Goal: Transaction & Acquisition: Purchase product/service

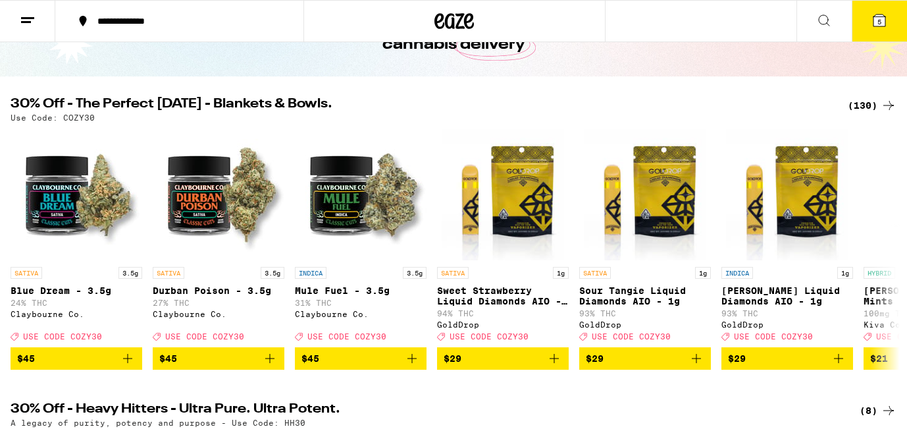
scroll to position [95, 0]
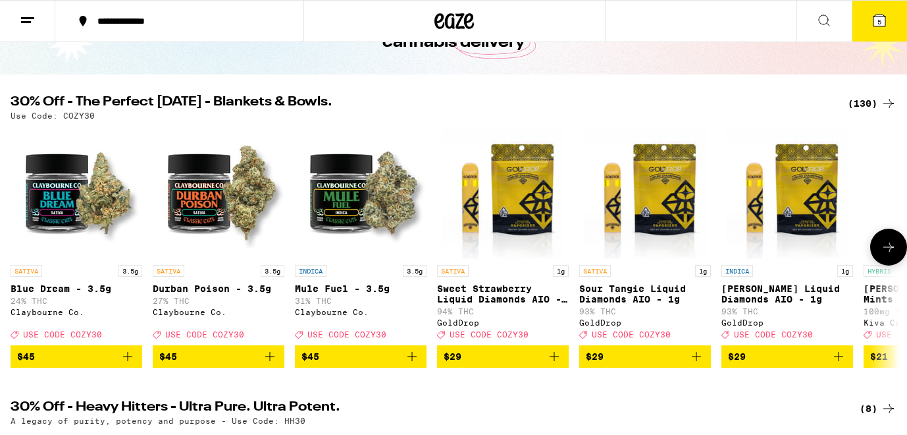
click at [895, 255] on icon at bounding box center [889, 247] width 16 height 16
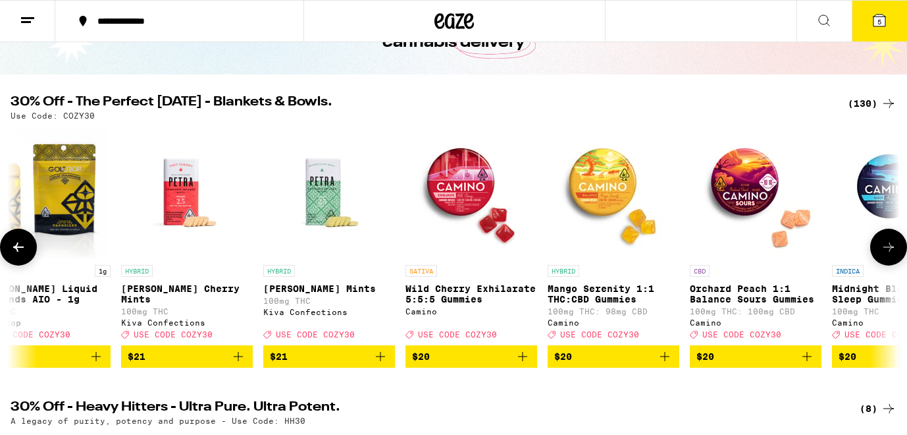
click at [895, 255] on icon at bounding box center [889, 247] width 16 height 16
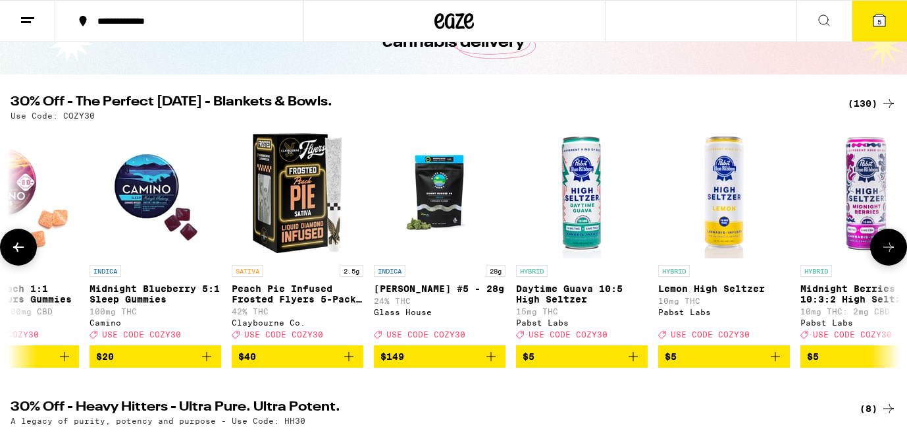
click at [895, 255] on icon at bounding box center [889, 247] width 16 height 16
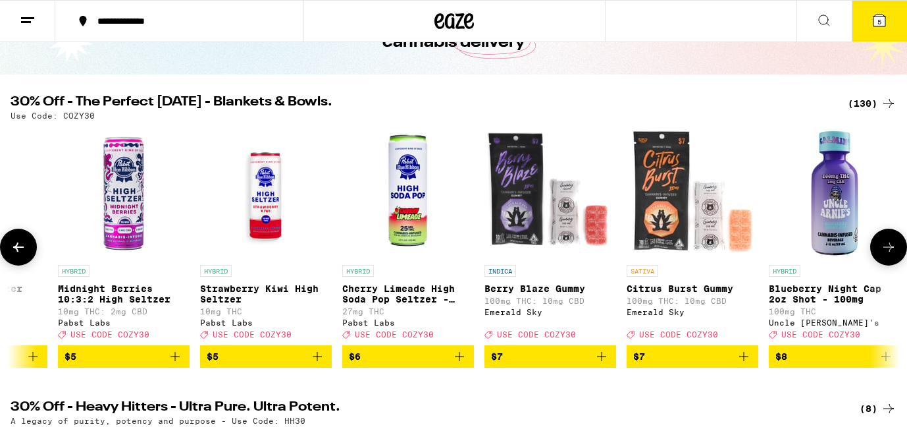
click at [896, 255] on icon at bounding box center [889, 247] width 16 height 16
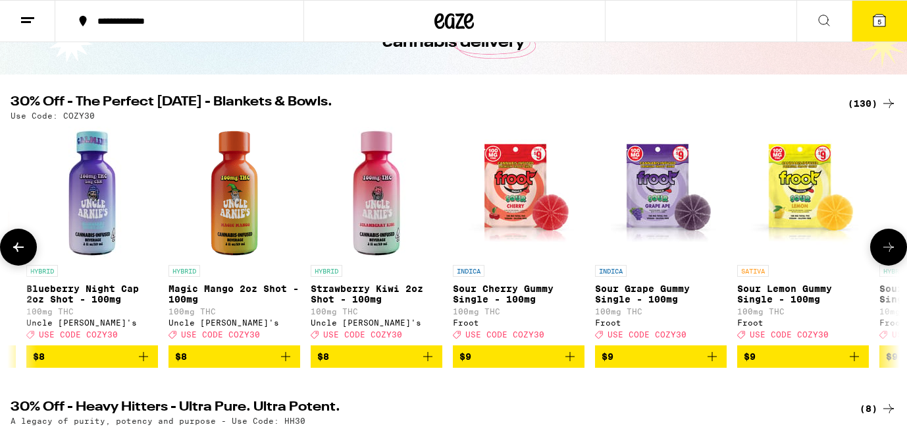
click at [896, 255] on icon at bounding box center [889, 247] width 16 height 16
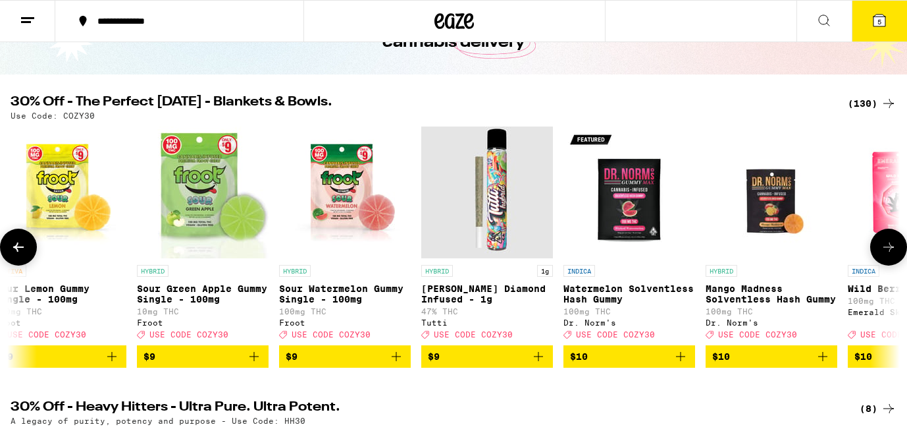
click at [896, 255] on icon at bounding box center [889, 247] width 16 height 16
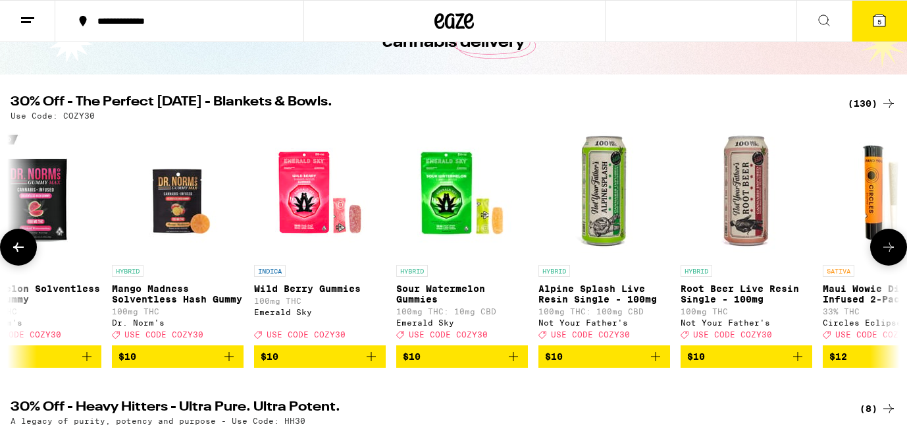
scroll to position [0, 4457]
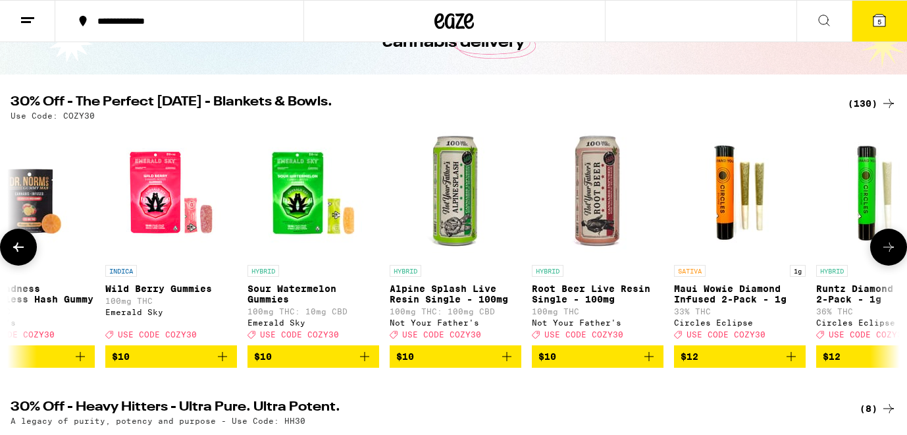
click at [898, 257] on button at bounding box center [889, 247] width 37 height 37
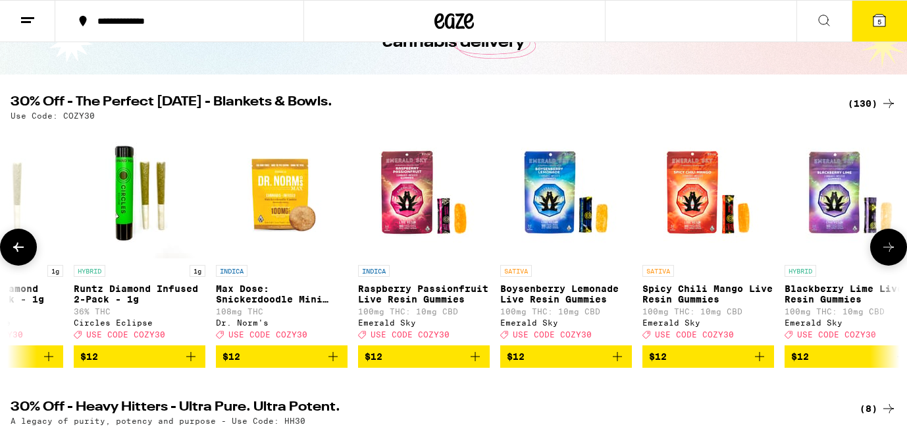
click at [899, 257] on button at bounding box center [889, 247] width 37 height 37
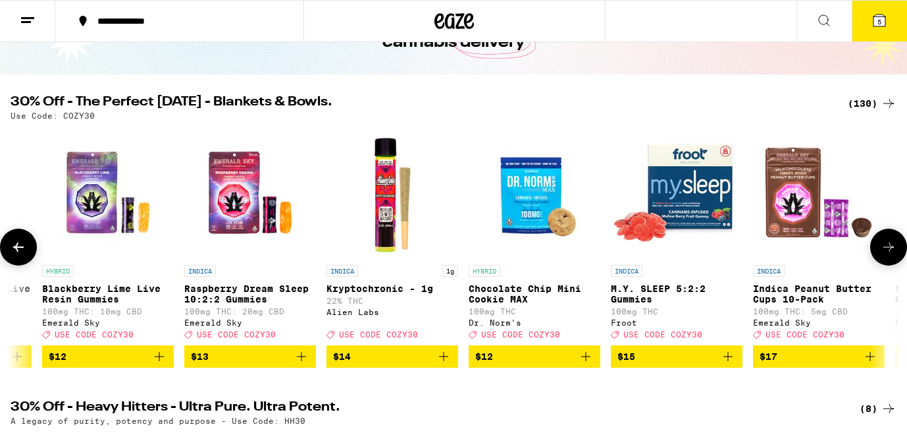
click at [899, 256] on button at bounding box center [889, 247] width 37 height 37
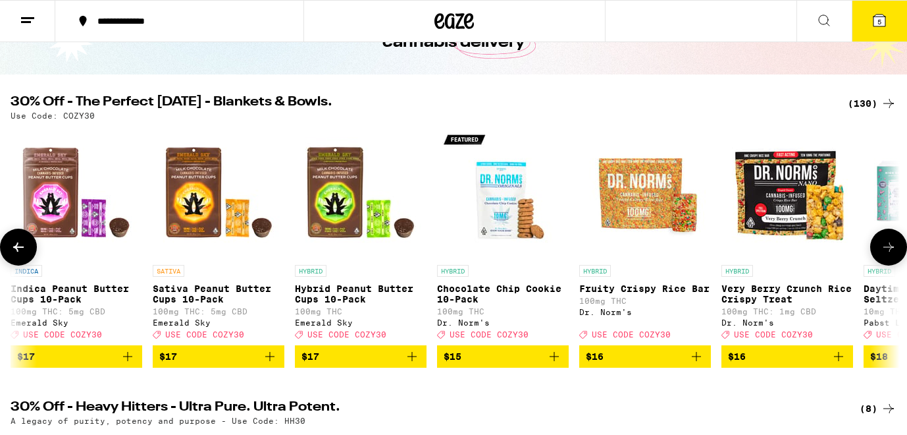
click at [899, 256] on button at bounding box center [889, 247] width 37 height 37
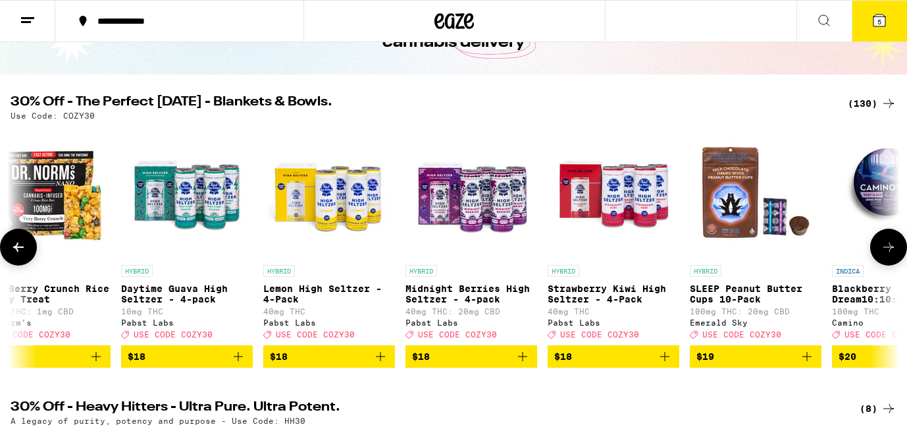
click at [900, 256] on button at bounding box center [889, 247] width 37 height 37
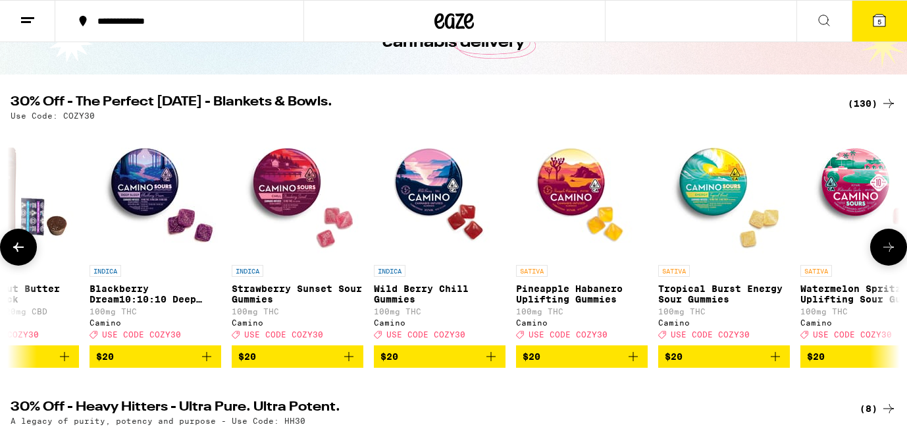
click at [900, 256] on button at bounding box center [889, 247] width 37 height 37
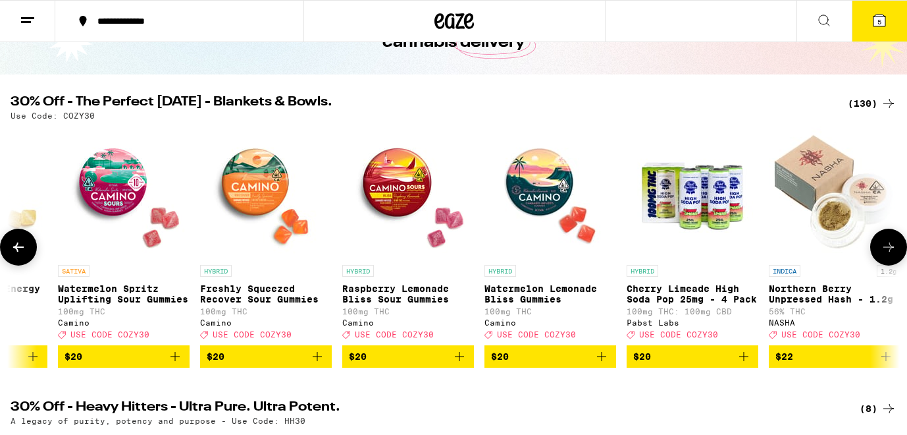
click at [900, 256] on button at bounding box center [889, 247] width 37 height 37
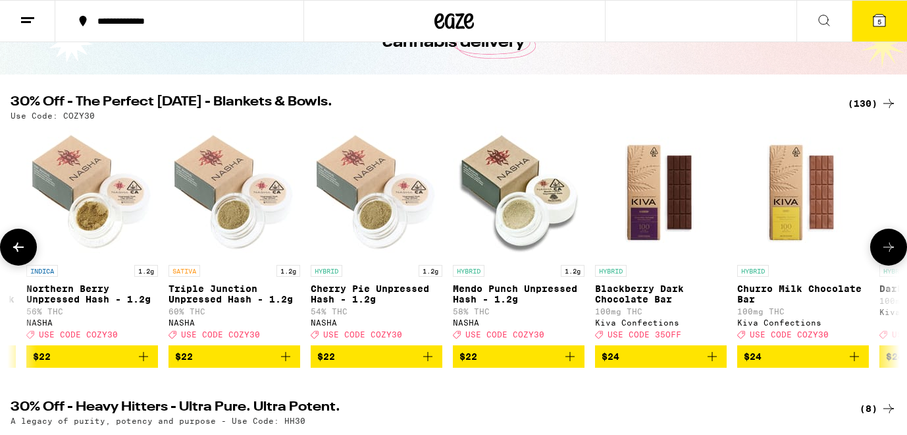
click at [901, 256] on button at bounding box center [889, 247] width 37 height 37
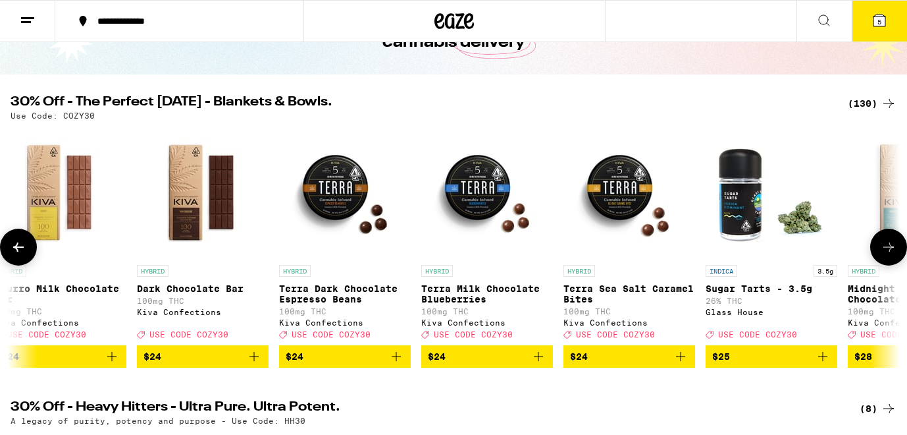
click at [902, 256] on button at bounding box center [889, 247] width 37 height 37
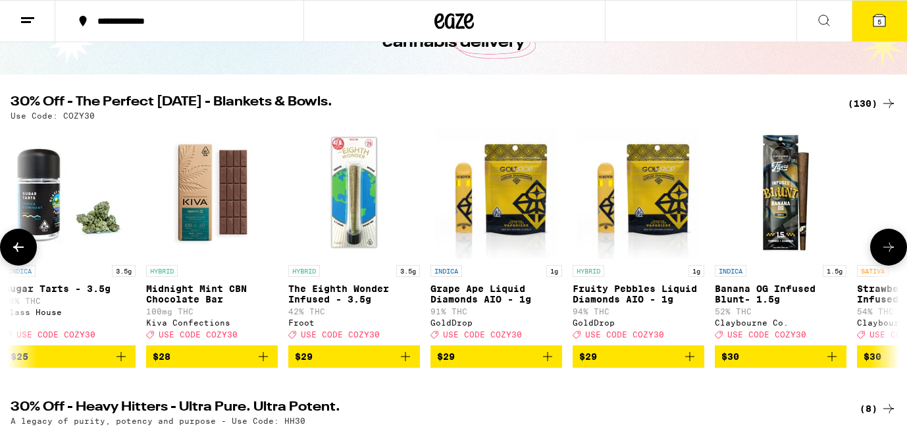
scroll to position [0, 11142]
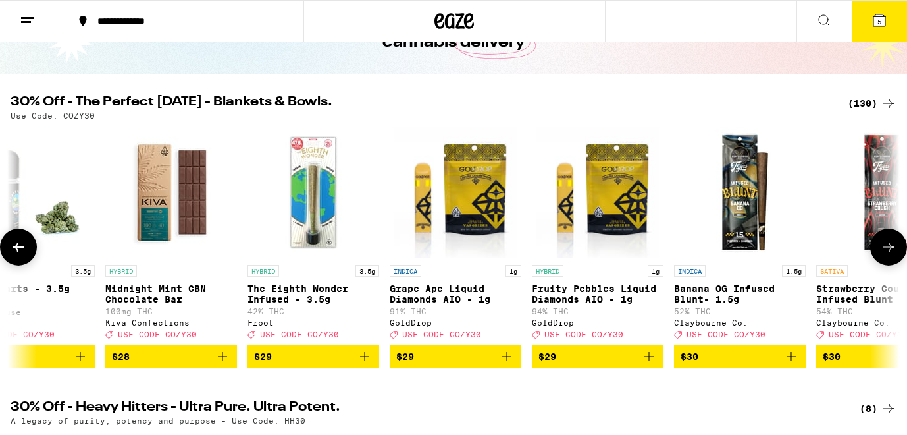
click at [902, 257] on button at bounding box center [889, 247] width 37 height 37
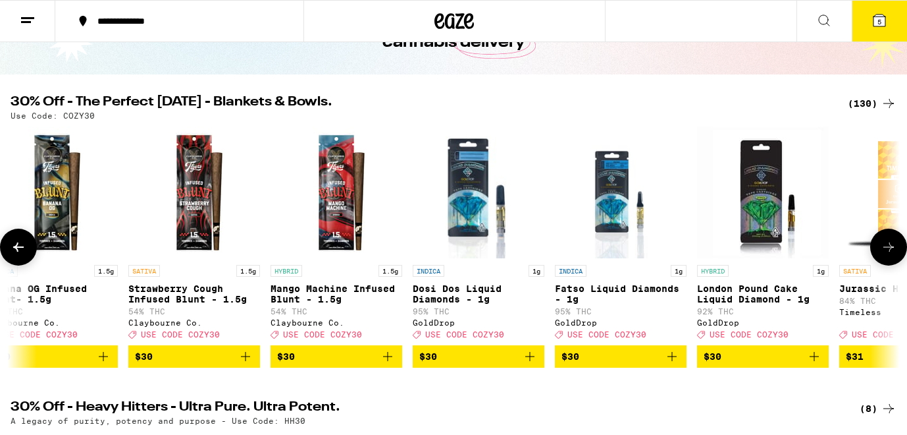
scroll to position [0, 11885]
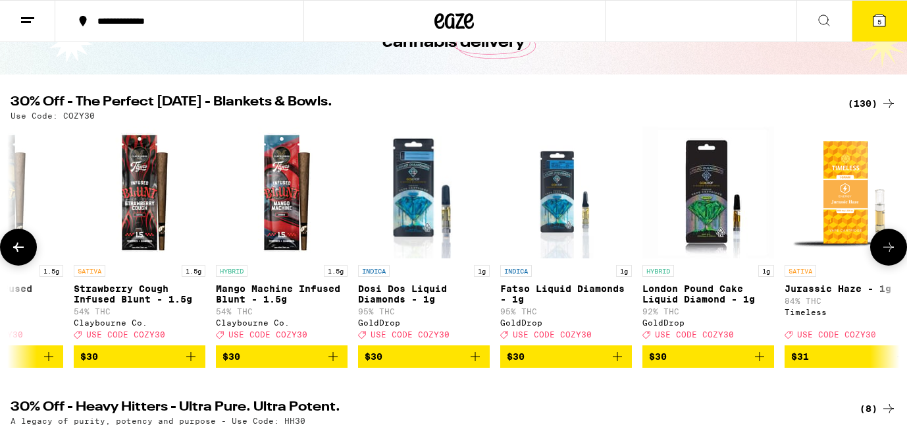
click at [16, 262] on button at bounding box center [18, 247] width 37 height 37
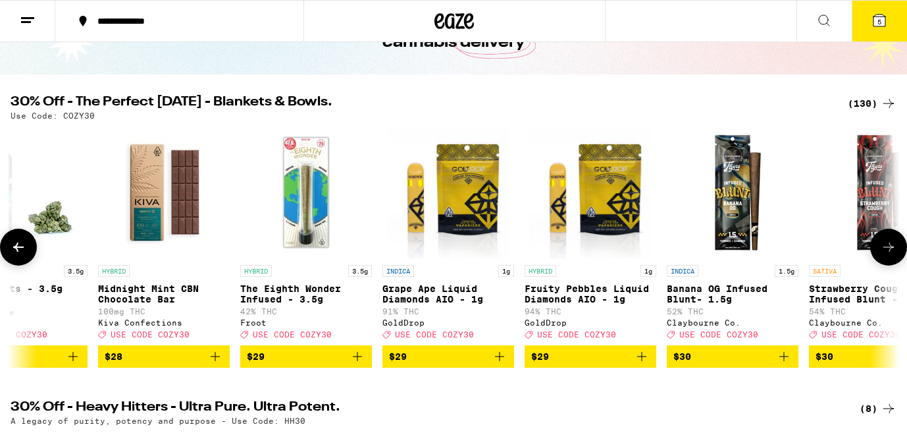
scroll to position [0, 11142]
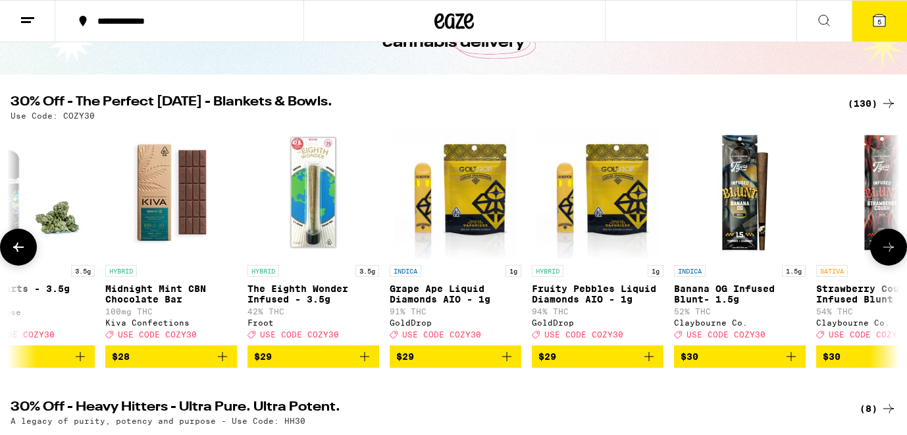
click at [505, 362] on icon "Add to bag" at bounding box center [507, 356] width 16 height 16
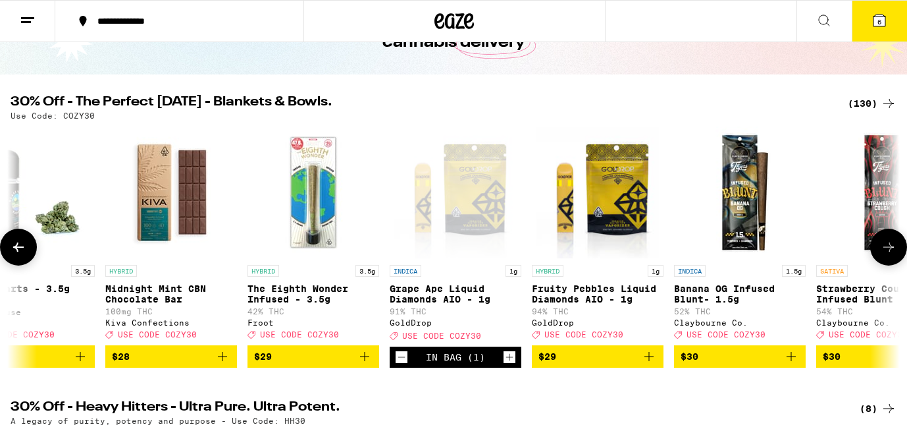
click at [657, 367] on button "$29" at bounding box center [598, 356] width 132 height 22
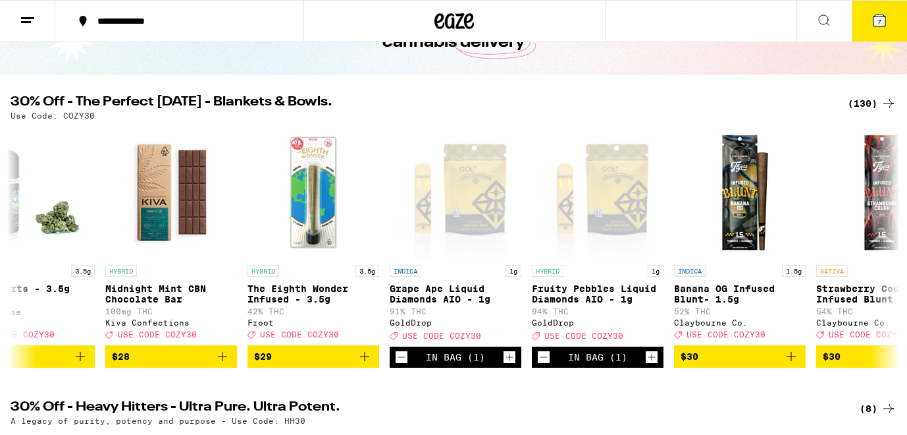
click at [817, 22] on icon at bounding box center [825, 21] width 16 height 16
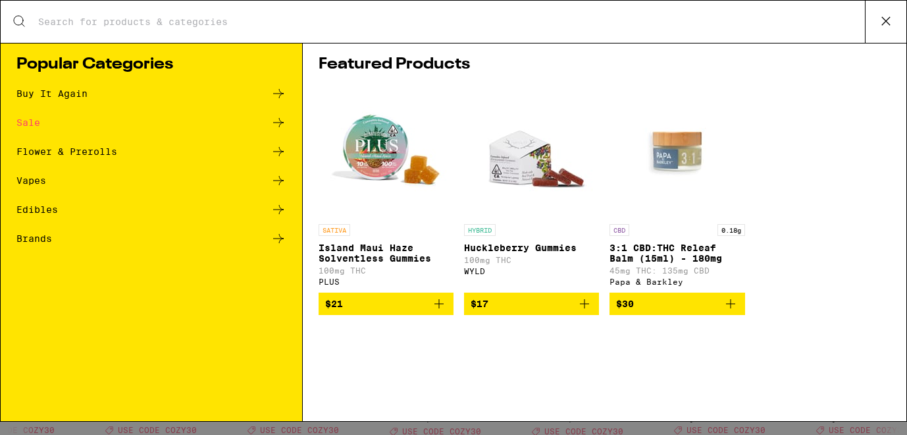
scroll to position [0, 0]
click at [688, 45] on div "Featured Products SATIVA Island Maui Haze Solventless Gummies 100mg THC PLUS $2…" at bounding box center [605, 232] width 604 height 378
click at [646, 20] on input "Search for Products" at bounding box center [452, 22] width 828 height 12
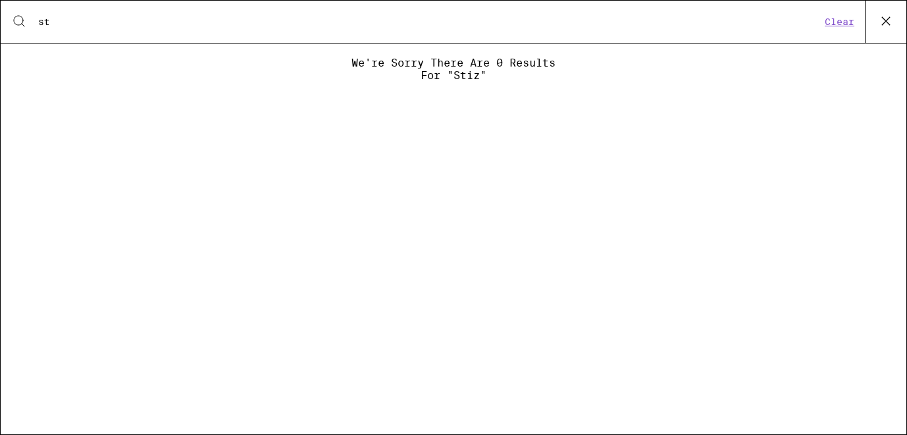
type input "s"
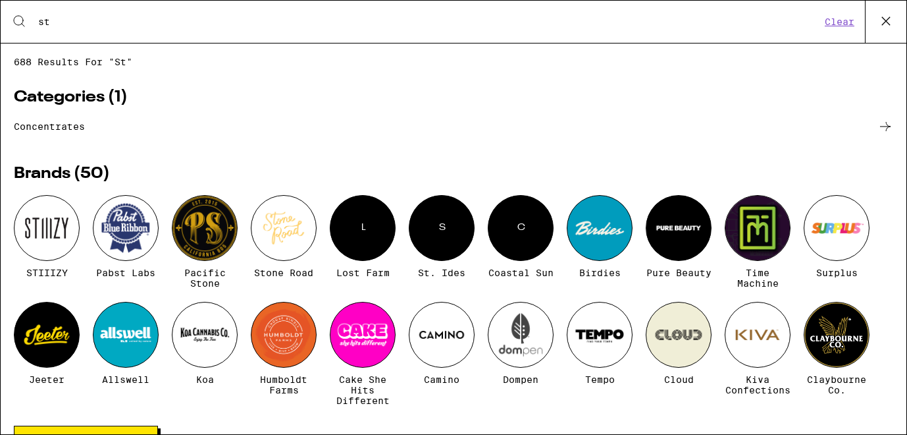
type input "st"
click at [49, 224] on div at bounding box center [47, 228] width 66 height 66
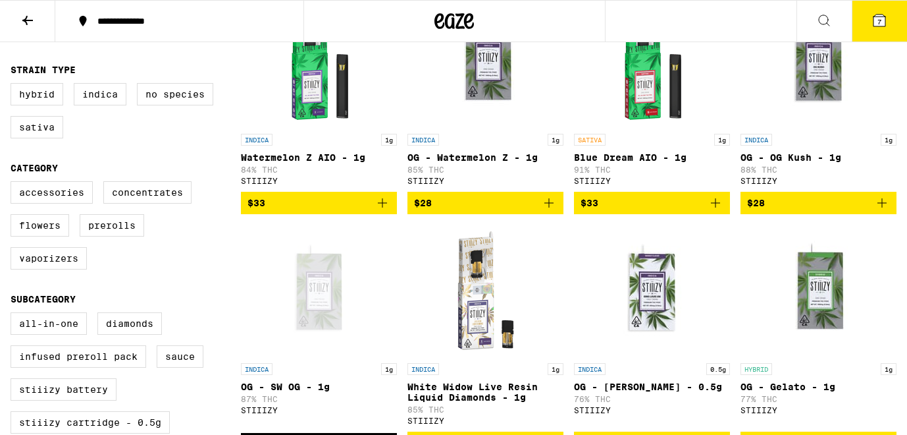
scroll to position [422, 0]
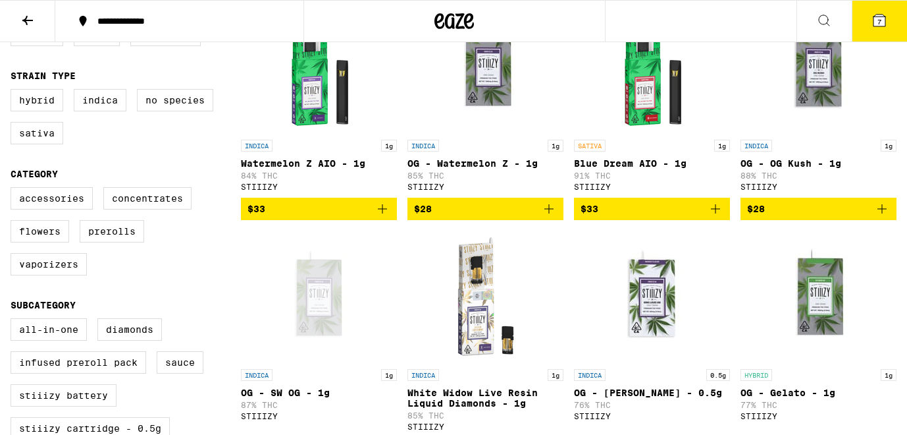
click at [884, 20] on icon at bounding box center [880, 20] width 12 height 12
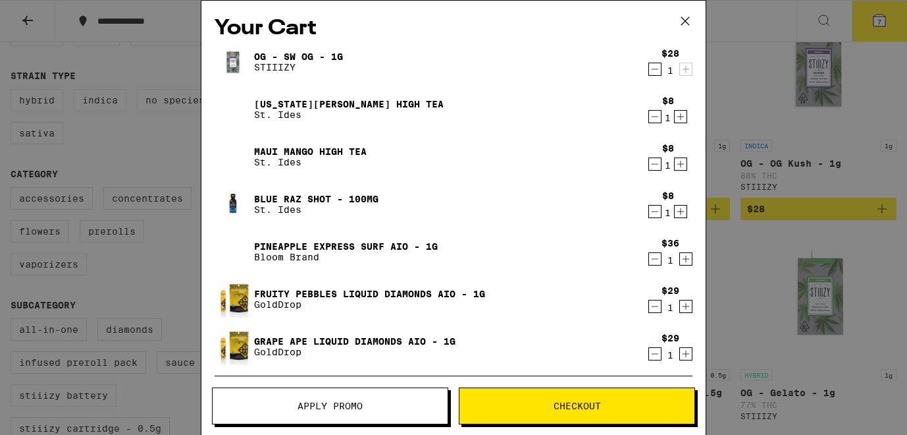
click at [651, 116] on icon "Decrement" at bounding box center [655, 117] width 12 height 16
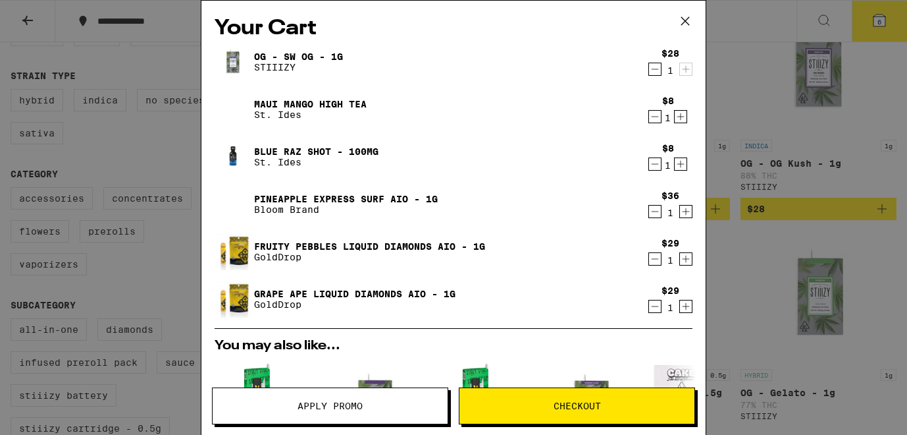
click at [657, 119] on icon "Decrement" at bounding box center [655, 117] width 12 height 16
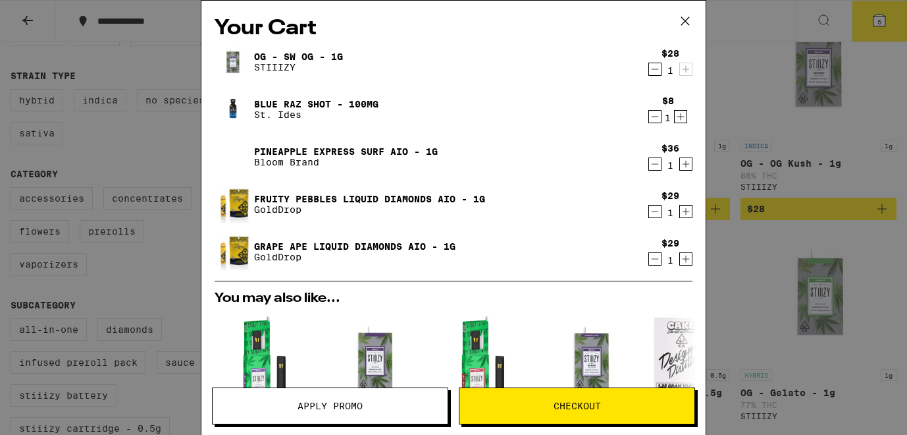
click at [657, 119] on icon "Decrement" at bounding box center [655, 117] width 12 height 16
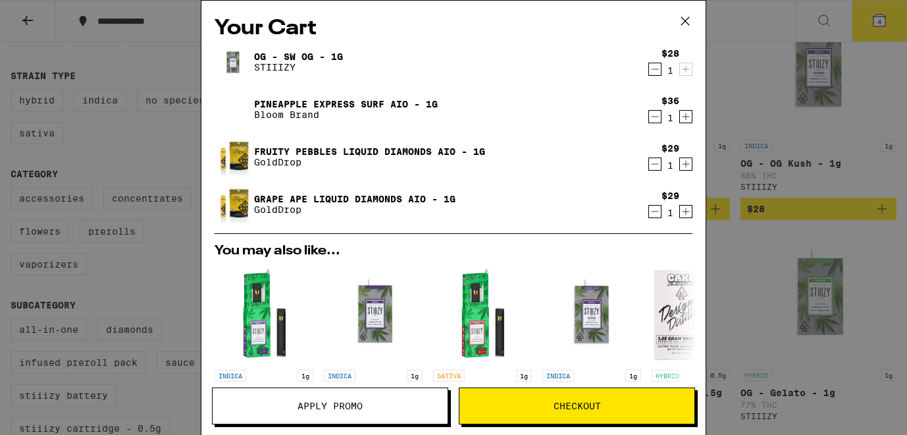
click at [657, 119] on icon "Decrement" at bounding box center [655, 117] width 12 height 16
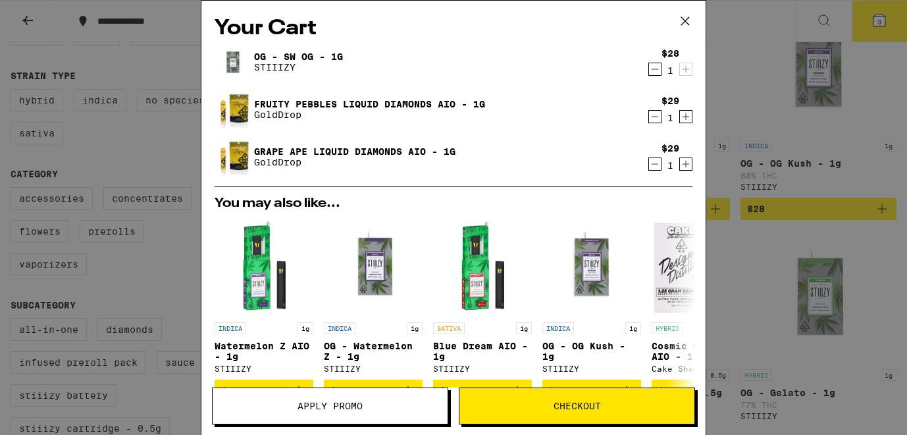
click at [688, 25] on icon at bounding box center [686, 21] width 20 height 20
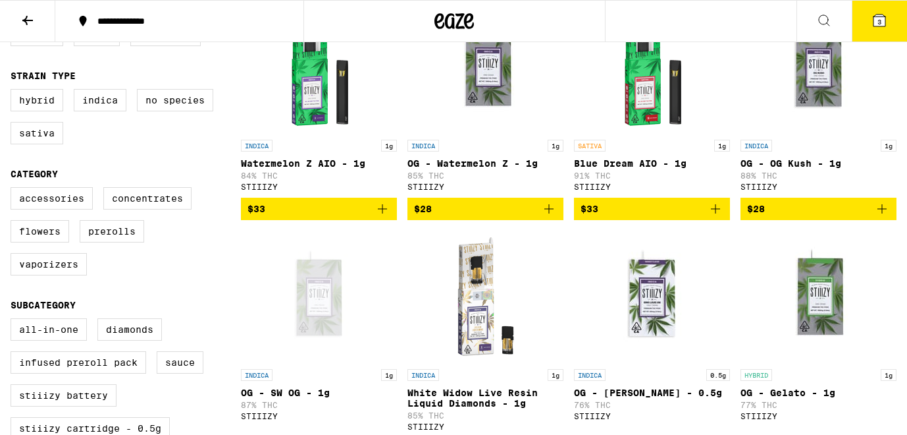
click at [855, 217] on span "$28" at bounding box center [818, 209] width 143 height 16
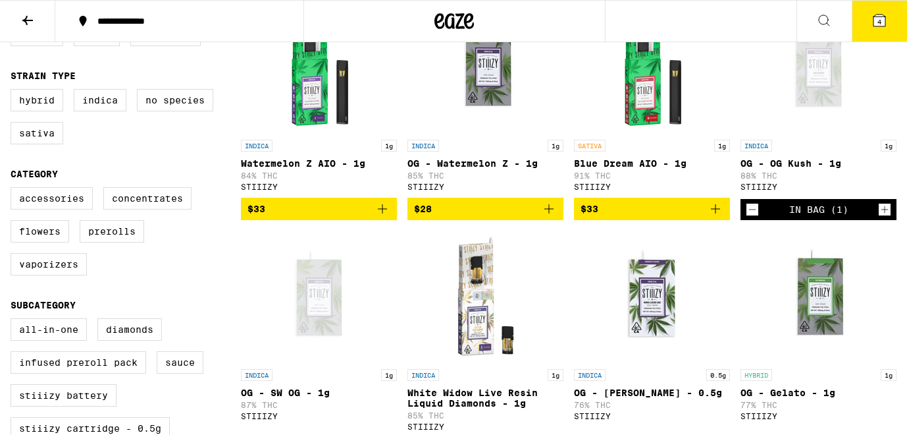
click at [507, 212] on span "$28" at bounding box center [485, 209] width 143 height 16
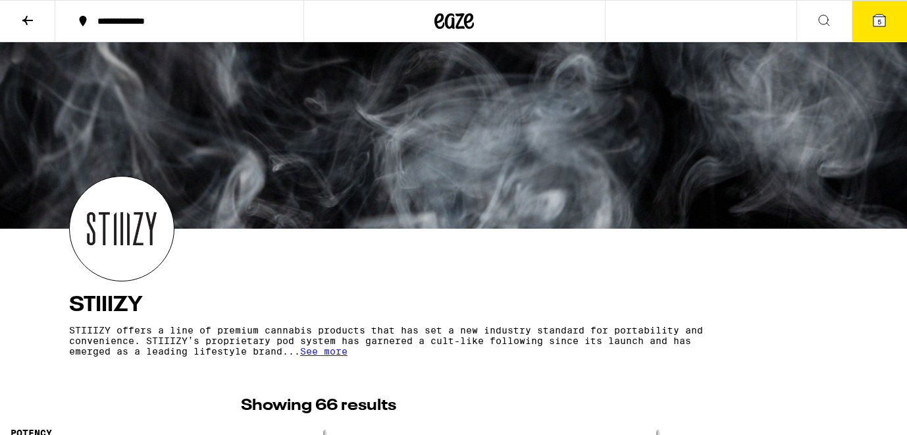
click at [472, 23] on icon at bounding box center [455, 21] width 40 height 24
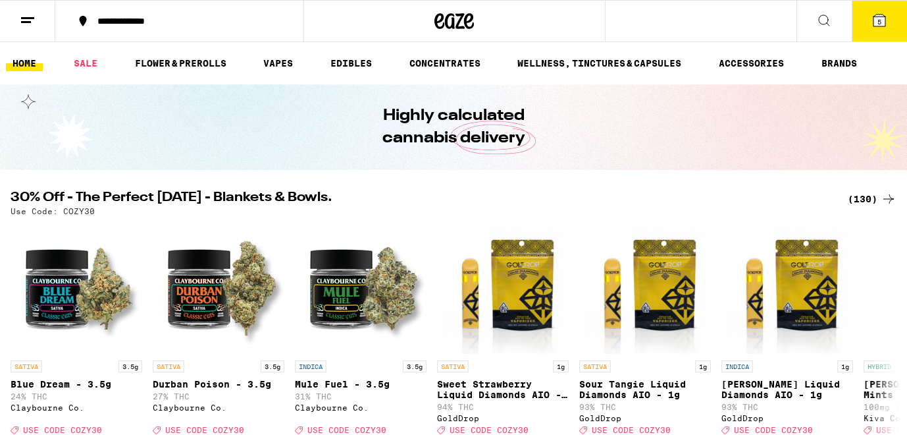
scroll to position [137, 0]
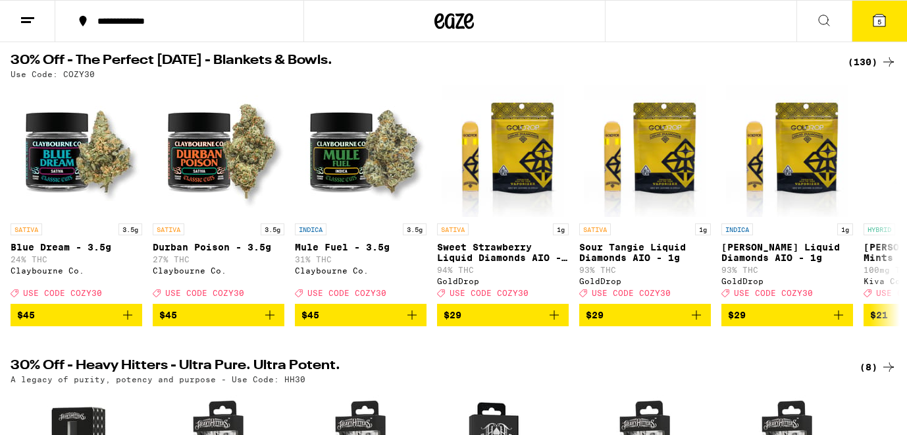
click at [879, 22] on span "5" at bounding box center [880, 22] width 4 height 8
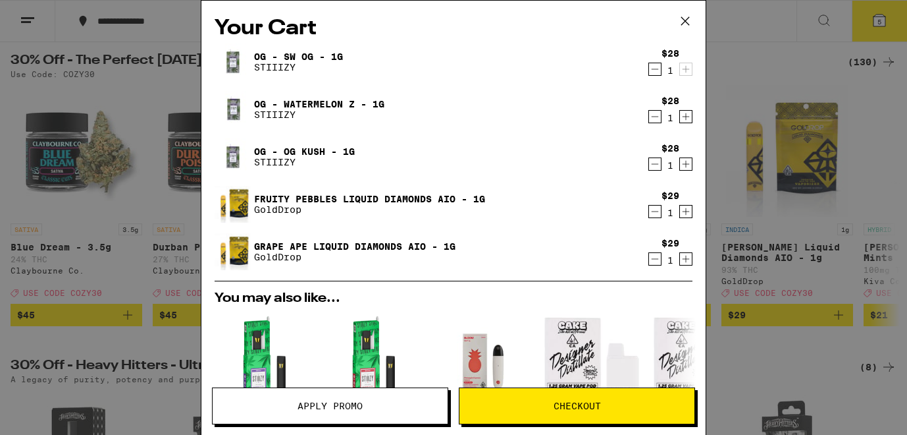
click at [323, 412] on button "Apply Promo" at bounding box center [330, 405] width 236 height 37
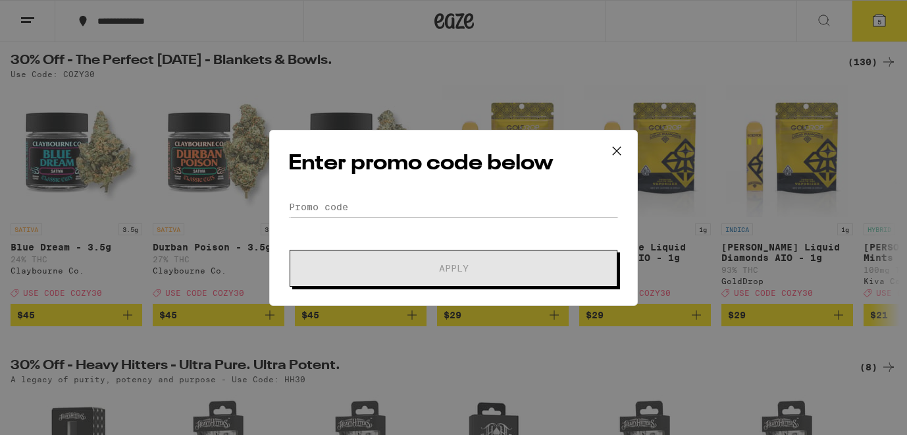
click at [383, 171] on h2 "Enter promo code below" at bounding box center [453, 164] width 331 height 30
click at [327, 210] on input "Promo Code" at bounding box center [453, 207] width 331 height 20
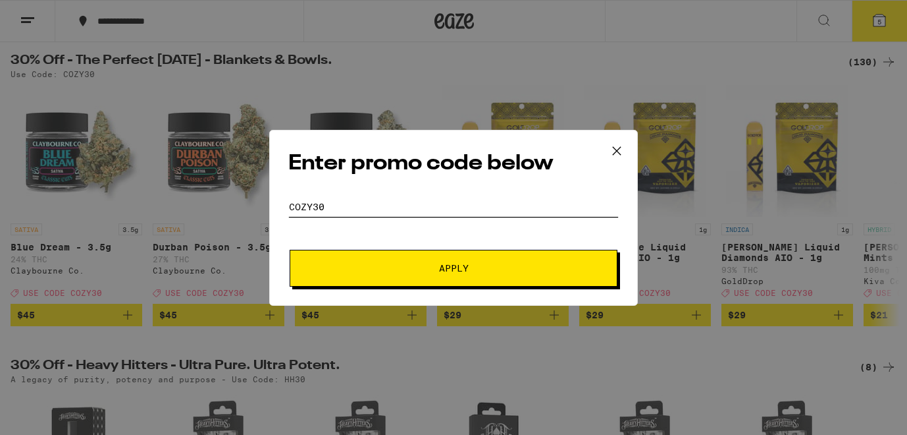
type input "cozy30"
click at [327, 265] on button "Apply" at bounding box center [454, 268] width 328 height 37
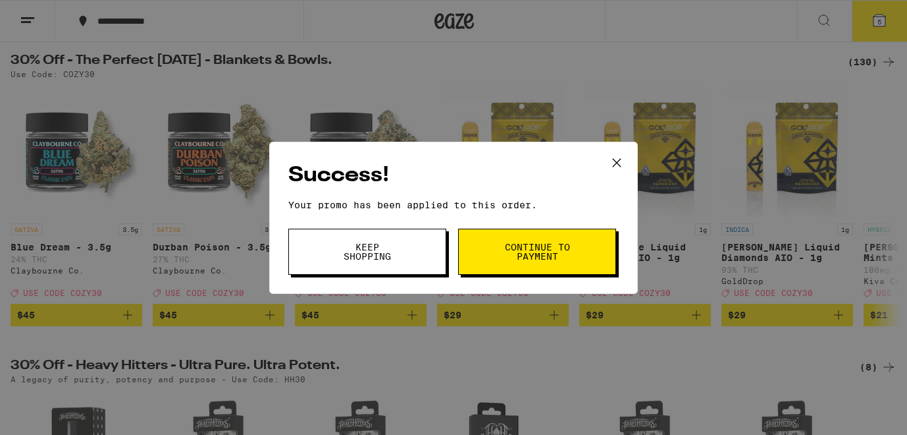
click at [491, 248] on button "Continue to payment" at bounding box center [537, 252] width 158 height 46
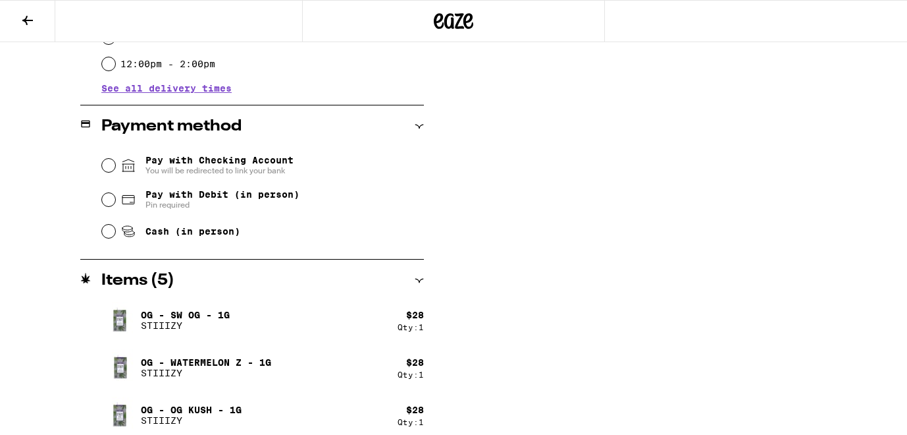
scroll to position [535, 0]
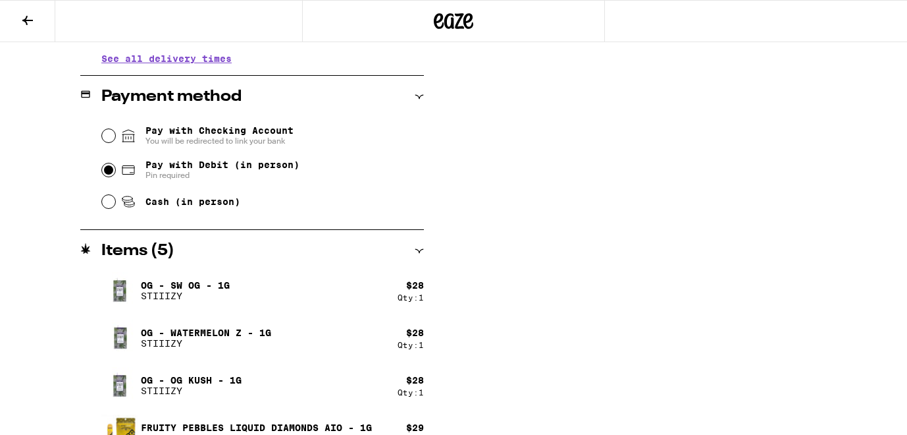
click at [108, 174] on input "Pay with Debit (in person) Pin required" at bounding box center [108, 169] width 13 height 13
radio input "true"
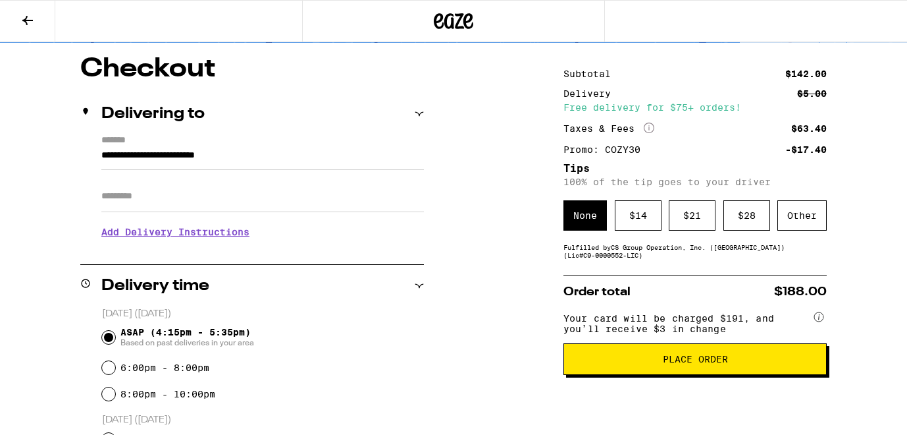
scroll to position [105, 0]
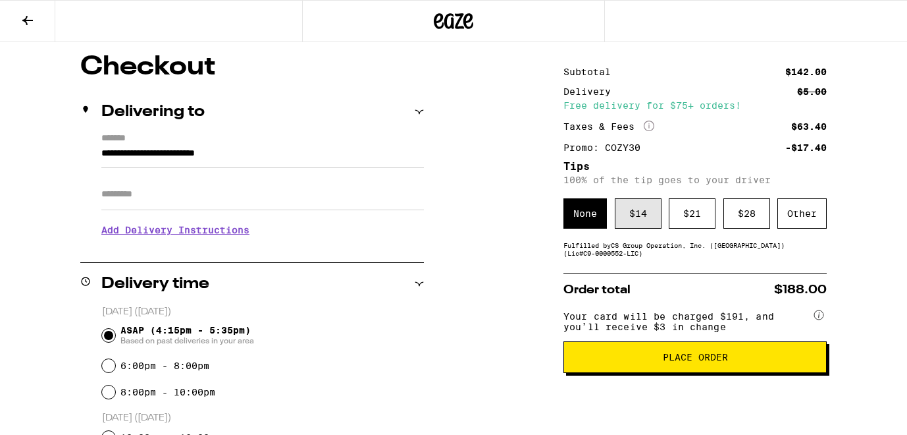
click at [641, 215] on div "$ 14" at bounding box center [638, 213] width 47 height 30
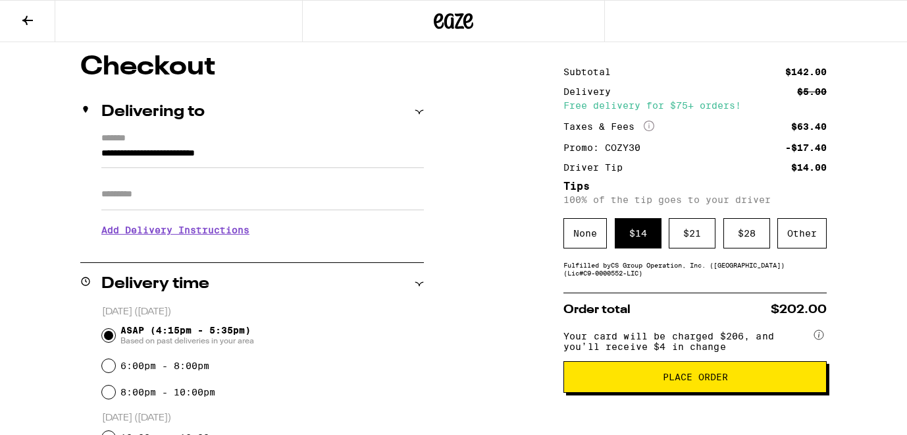
click at [614, 390] on button "Place Order" at bounding box center [695, 377] width 263 height 32
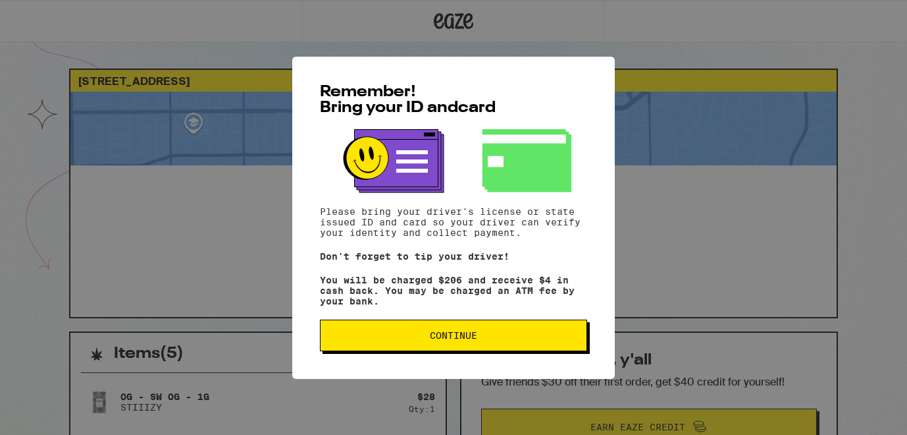
click at [500, 340] on span "Continue" at bounding box center [453, 335] width 245 height 9
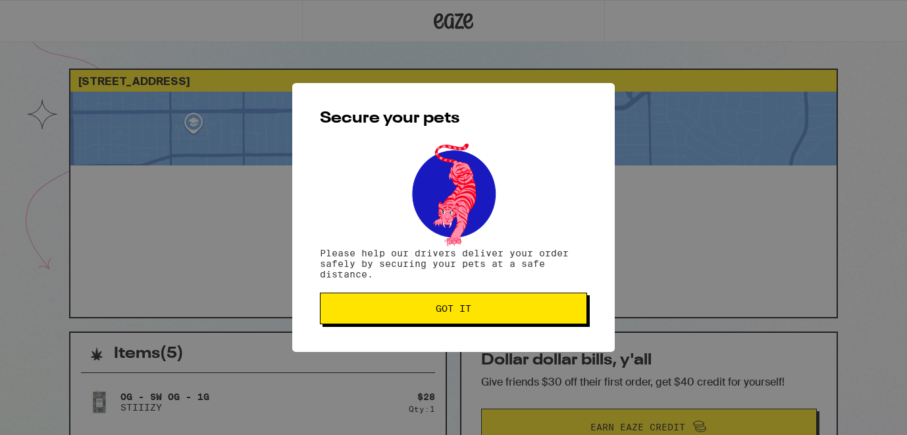
click at [473, 309] on span "Got it" at bounding box center [453, 308] width 245 height 9
